Goal: Find specific page/section: Find specific page/section

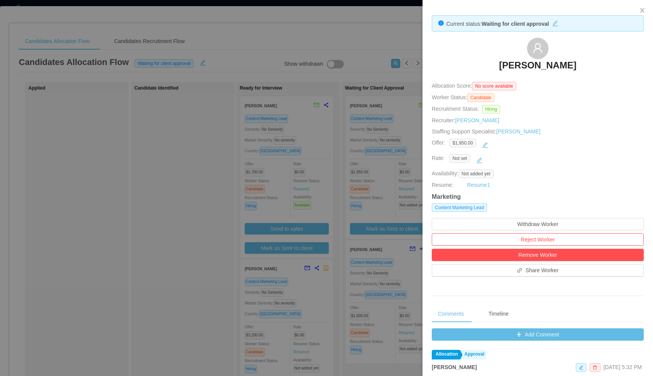
scroll to position [83, 0]
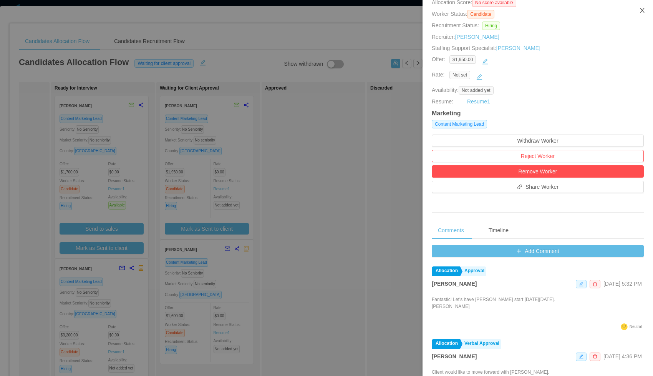
click at [640, 10] on icon "icon: close" at bounding box center [642, 10] width 6 height 6
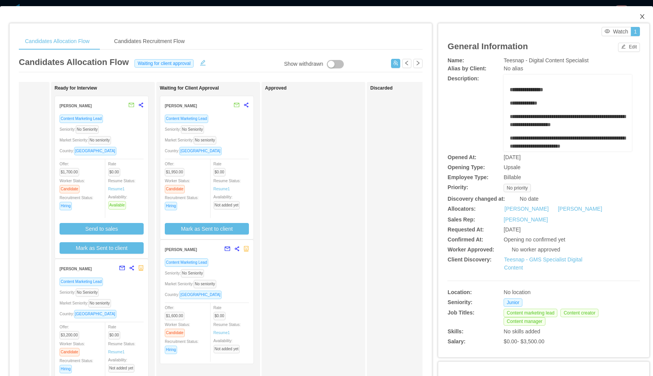
click at [642, 16] on icon "icon: close" at bounding box center [642, 16] width 4 height 5
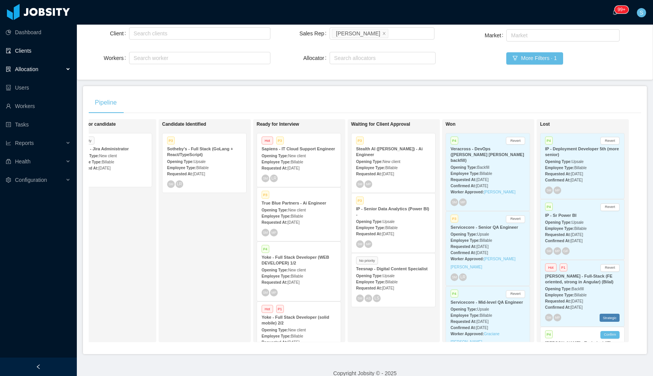
click at [31, 51] on link "Clients" at bounding box center [38, 50] width 65 height 15
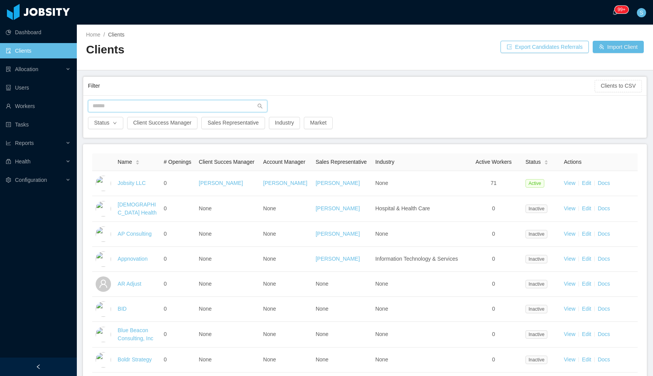
click at [174, 104] on input "text" at bounding box center [177, 106] width 179 height 12
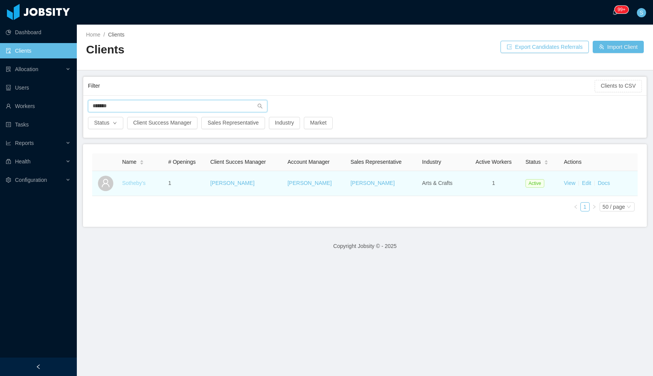
type input "*******"
click at [135, 185] on link "Sotheby's" at bounding box center [133, 183] width 23 height 6
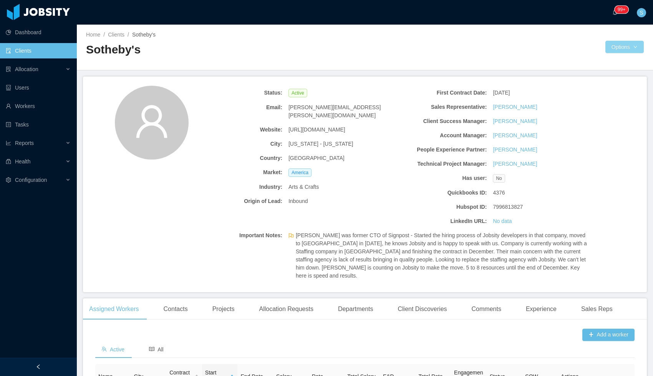
click at [624, 42] on button "Options" at bounding box center [624, 47] width 38 height 12
click at [597, 83] on button "Documents" at bounding box center [584, 80] width 40 height 12
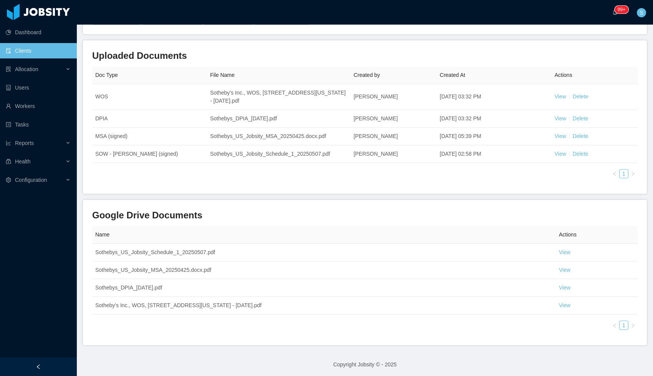
scroll to position [75, 0]
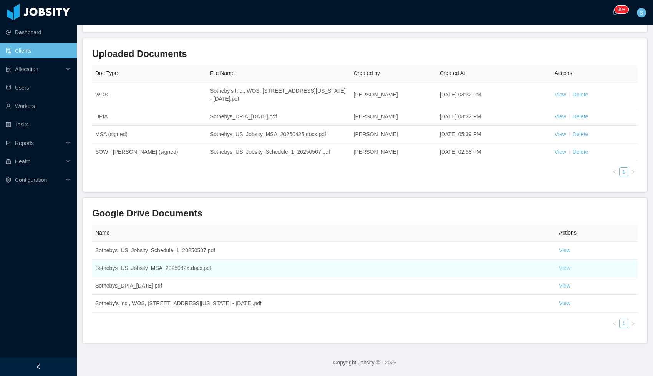
click at [566, 267] on link "View" at bounding box center [565, 268] width 12 height 6
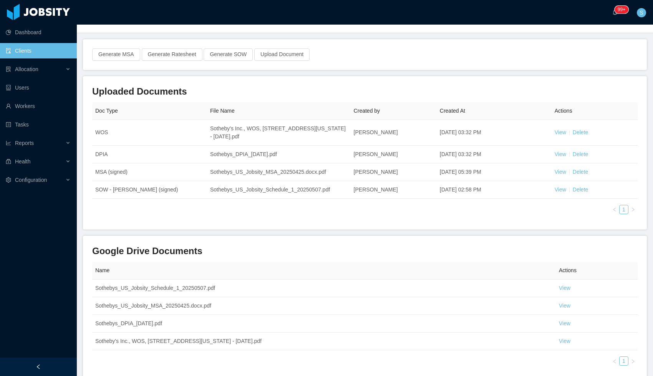
scroll to position [0, 0]
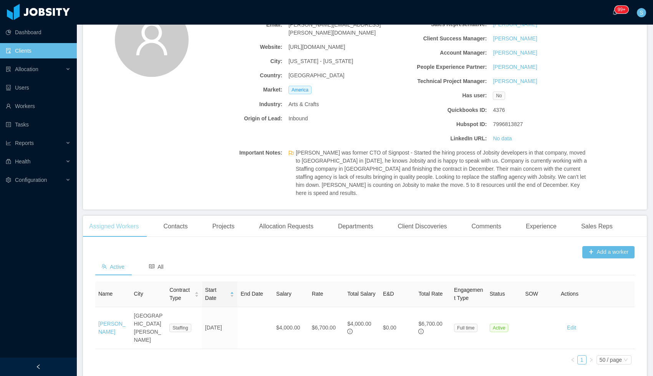
scroll to position [81, 0]
